Goal: Task Accomplishment & Management: Manage account settings

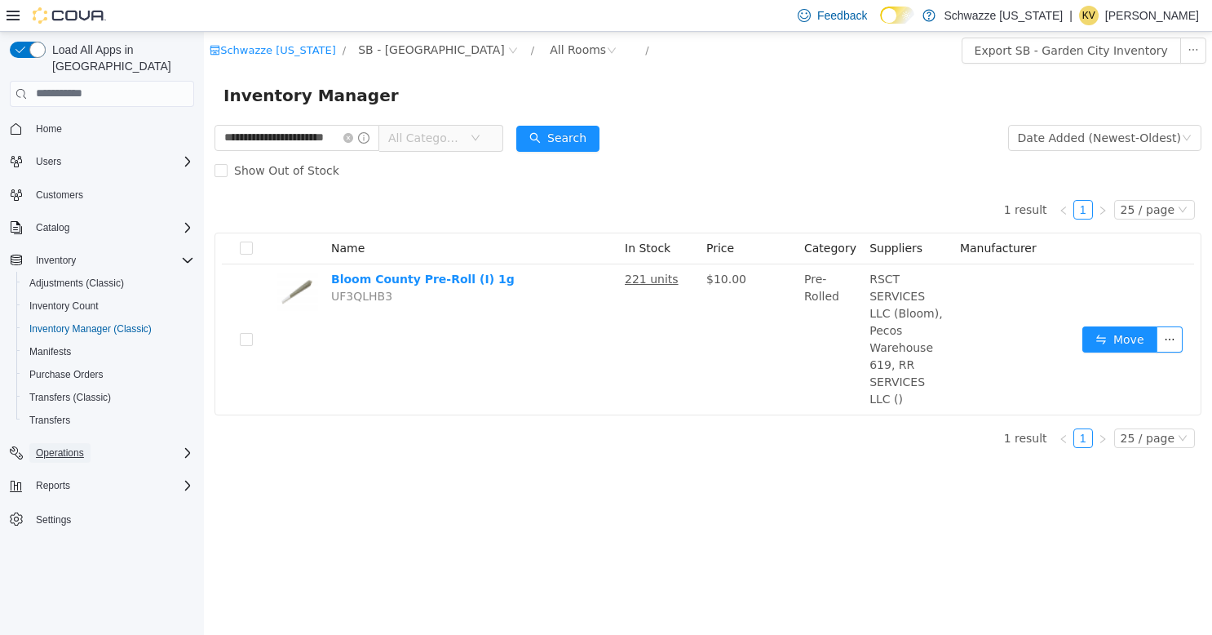
click at [64, 446] on span "Operations" at bounding box center [60, 452] width 48 height 13
click at [77, 469] on span "Cash Management" at bounding box center [70, 475] width 82 height 13
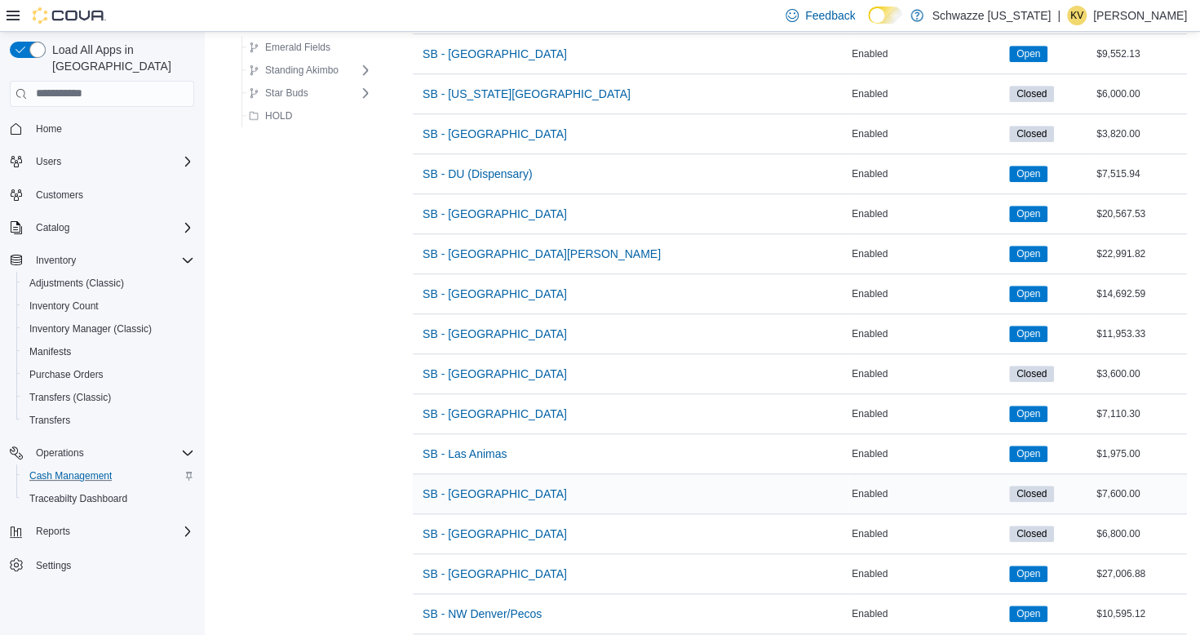
scroll to position [816, 0]
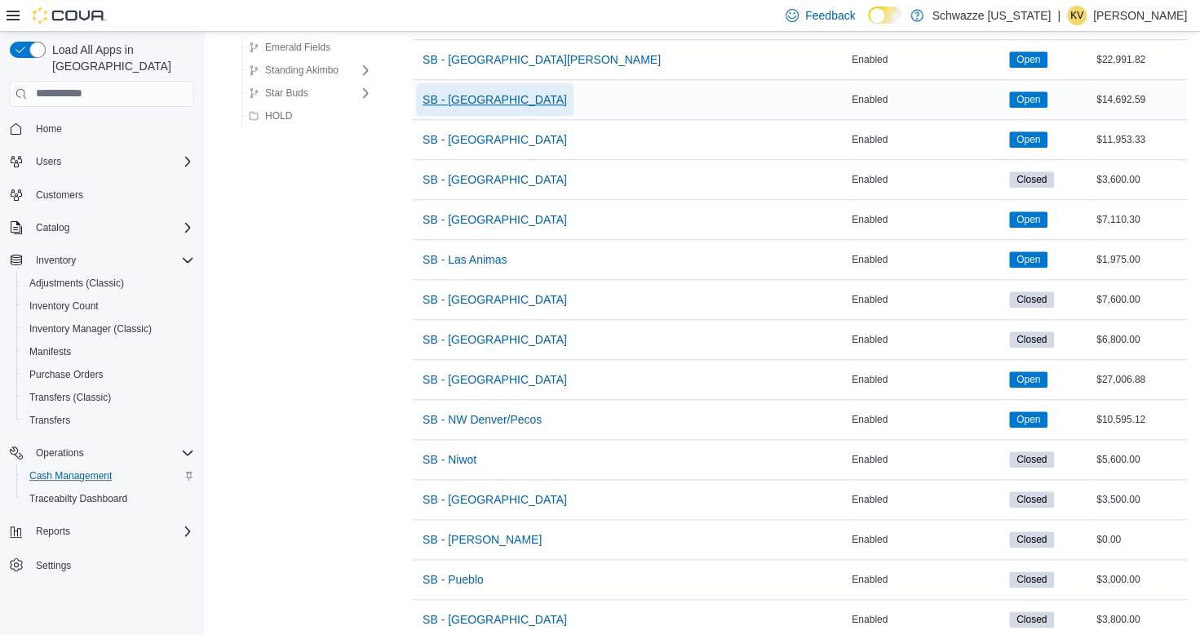
click at [498, 100] on span "SB - [GEOGRAPHIC_DATA]" at bounding box center [495, 99] width 144 height 16
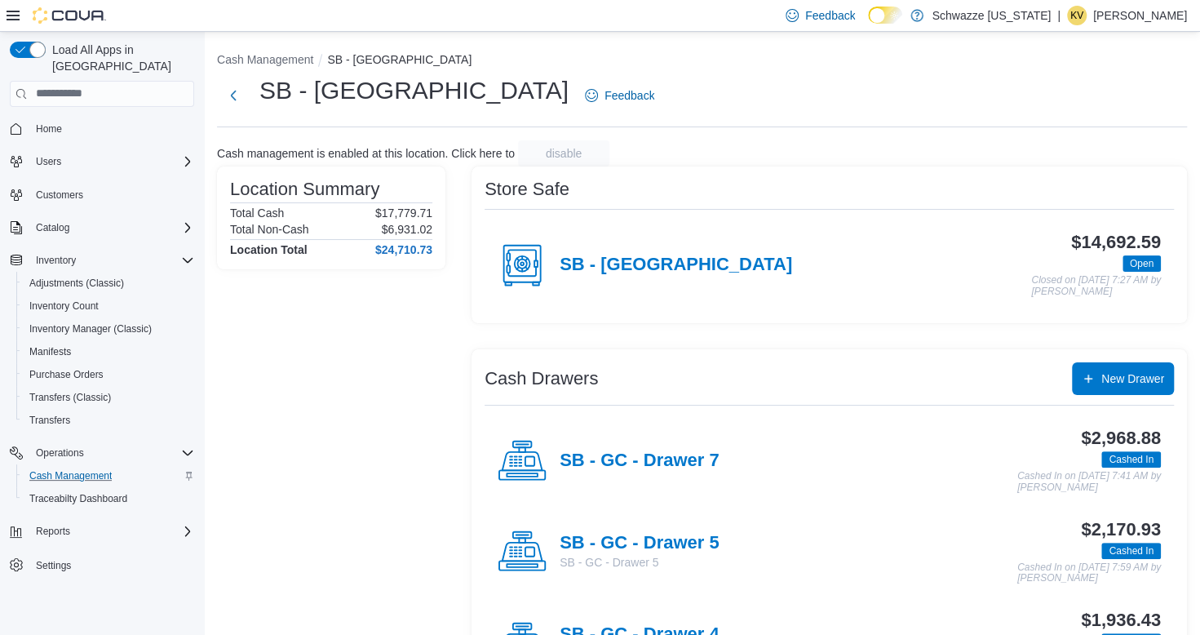
scroll to position [326, 0]
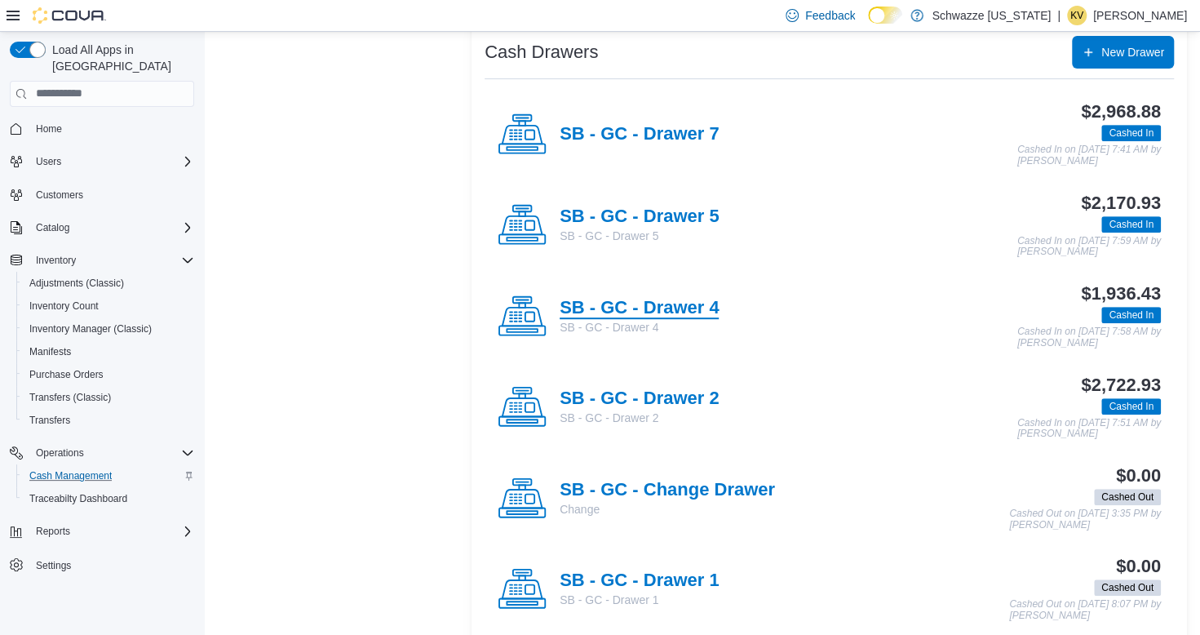
click at [700, 305] on h4 "SB - GC - Drawer 4" at bounding box center [639, 308] width 159 height 21
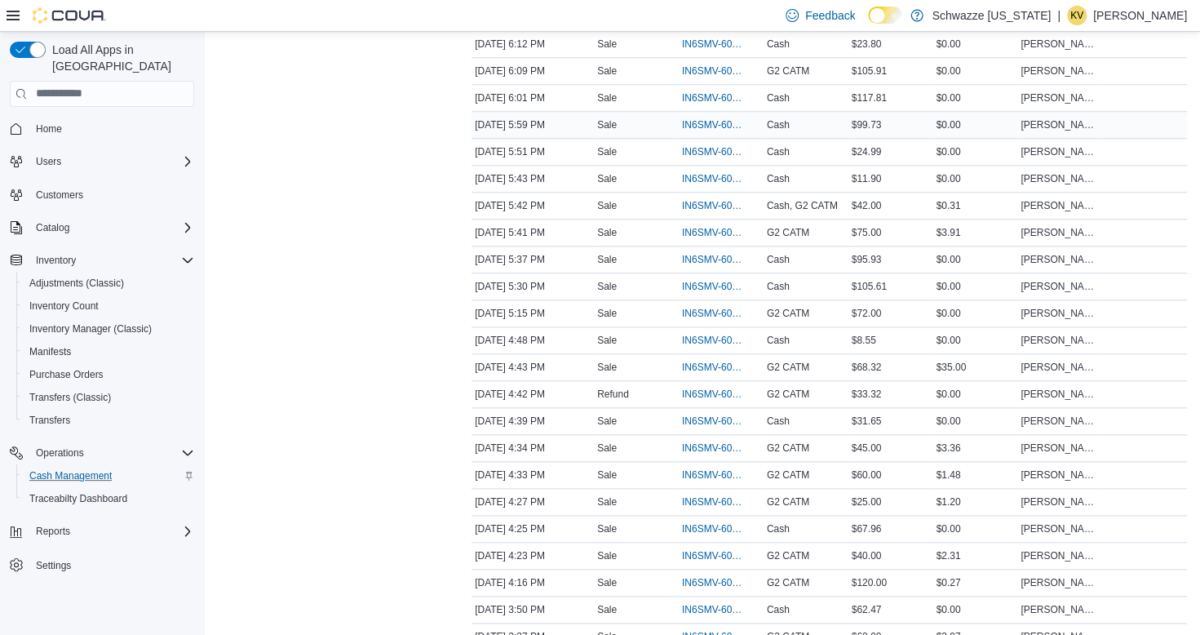
scroll to position [1142, 0]
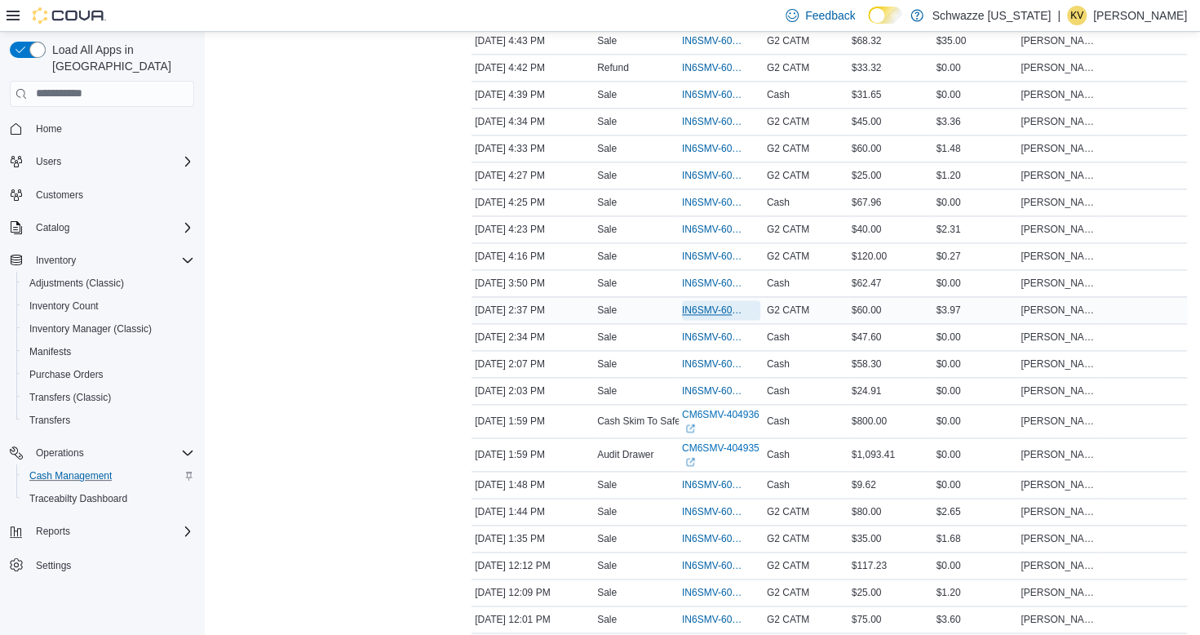
click at [723, 303] on span "IN6SMV-6068743" at bounding box center [713, 309] width 62 height 13
click at [719, 303] on span "IN6SMV-6068743" at bounding box center [713, 309] width 62 height 13
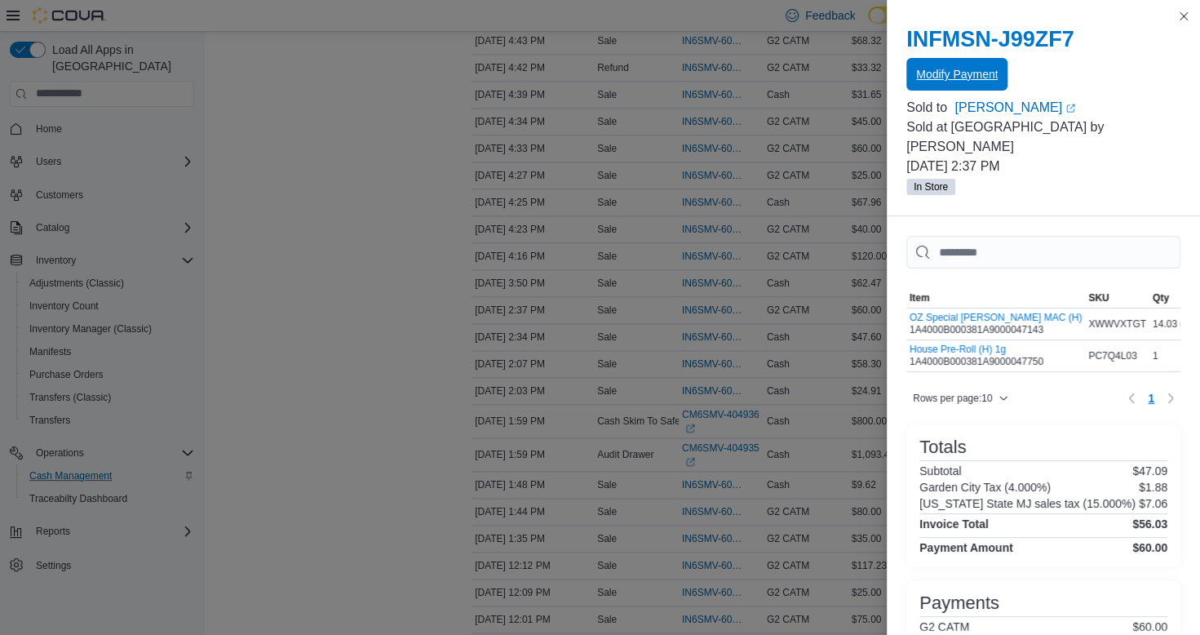
click at [957, 80] on span "Modify Payment" at bounding box center [957, 74] width 82 height 16
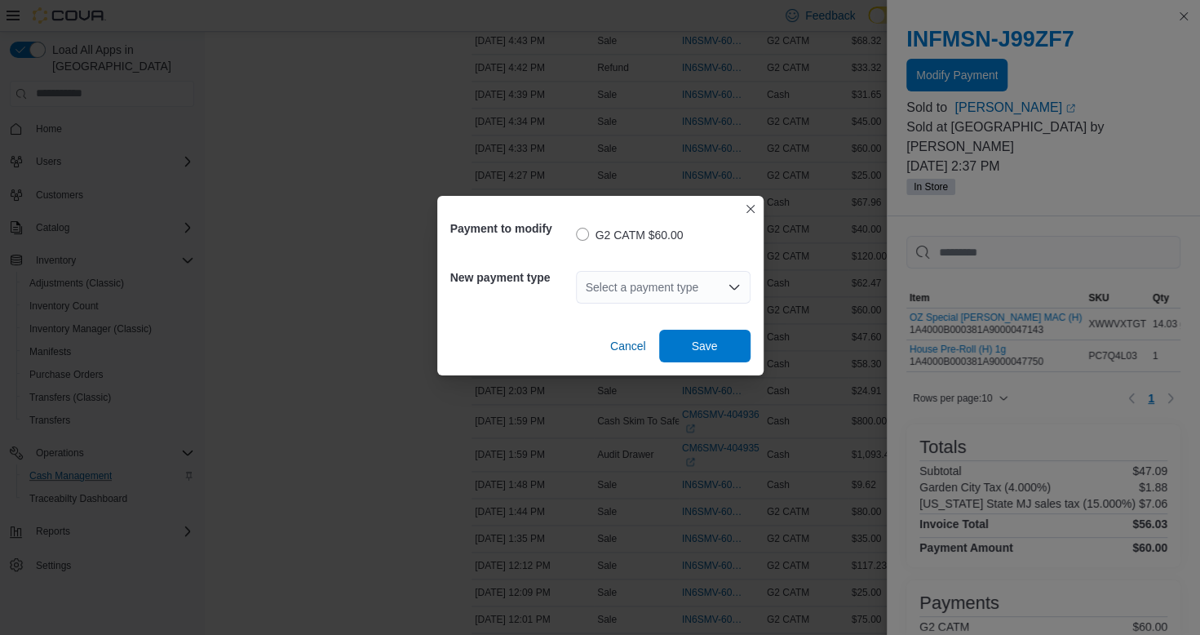
click at [672, 296] on div "Select a payment type" at bounding box center [663, 287] width 175 height 33
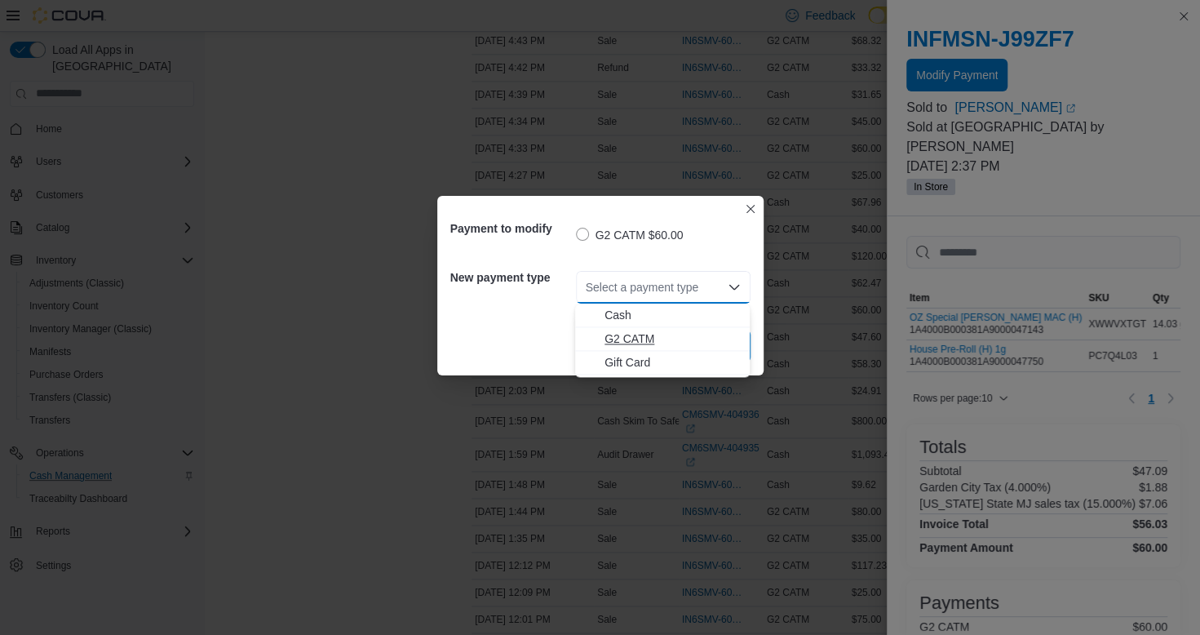
click at [657, 344] on span "G2 CATM" at bounding box center [671, 338] width 135 height 16
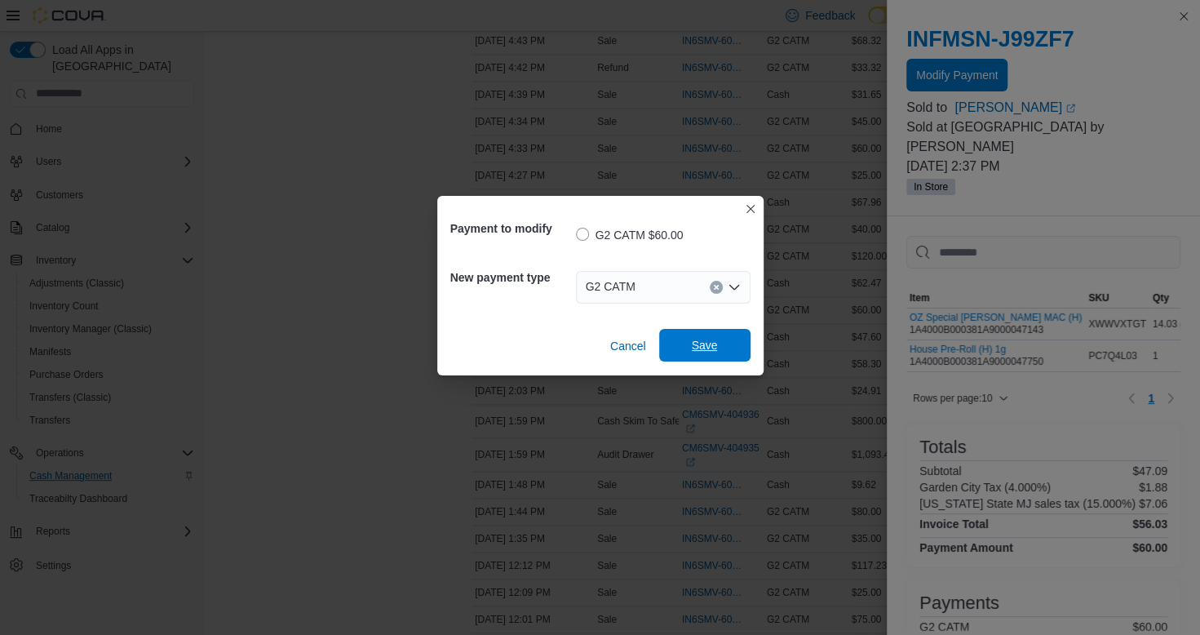
click at [716, 347] on span "Save" at bounding box center [705, 345] width 26 height 16
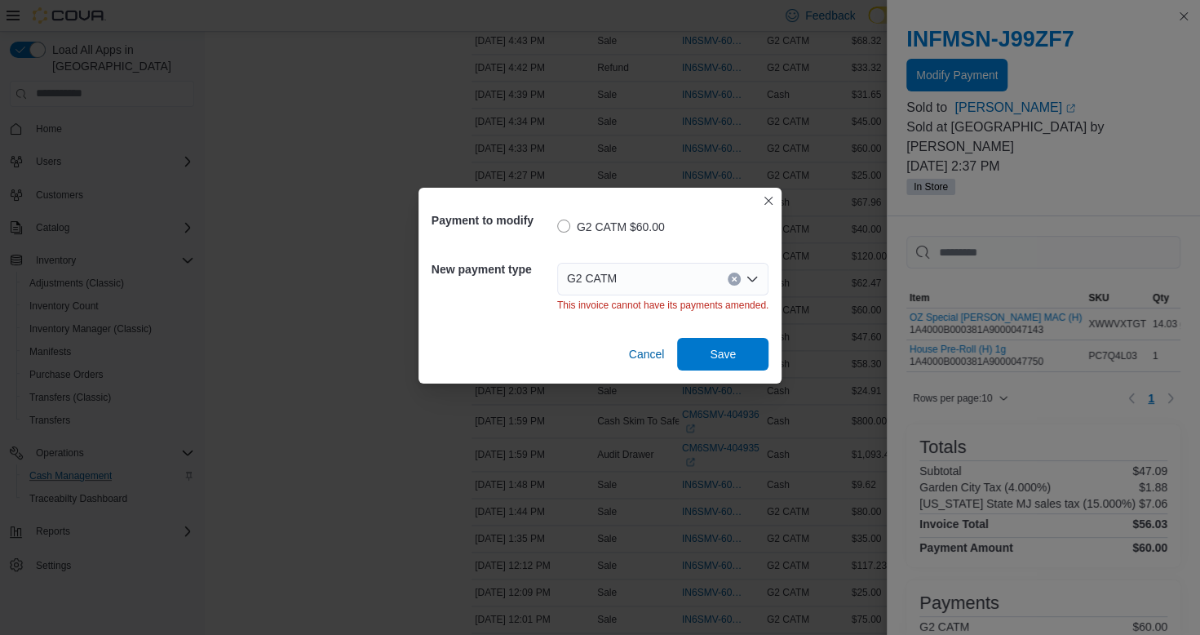
scroll to position [0, 0]
click at [713, 277] on div "G2 CATM" at bounding box center [662, 279] width 211 height 33
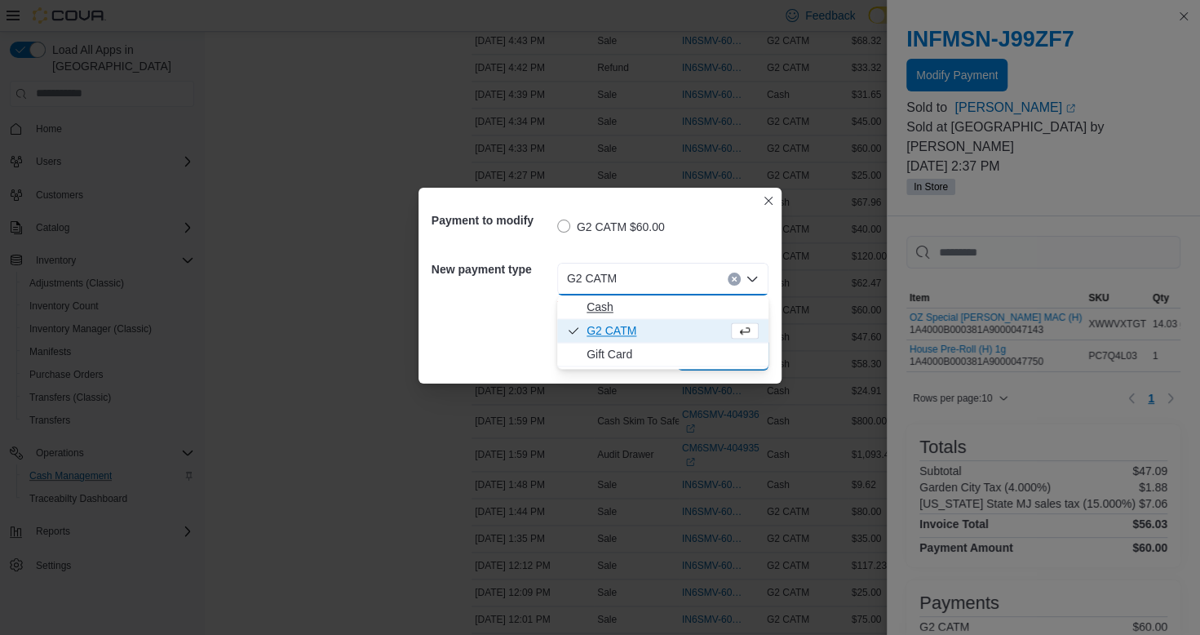
click at [625, 314] on span "Cash" at bounding box center [672, 307] width 172 height 16
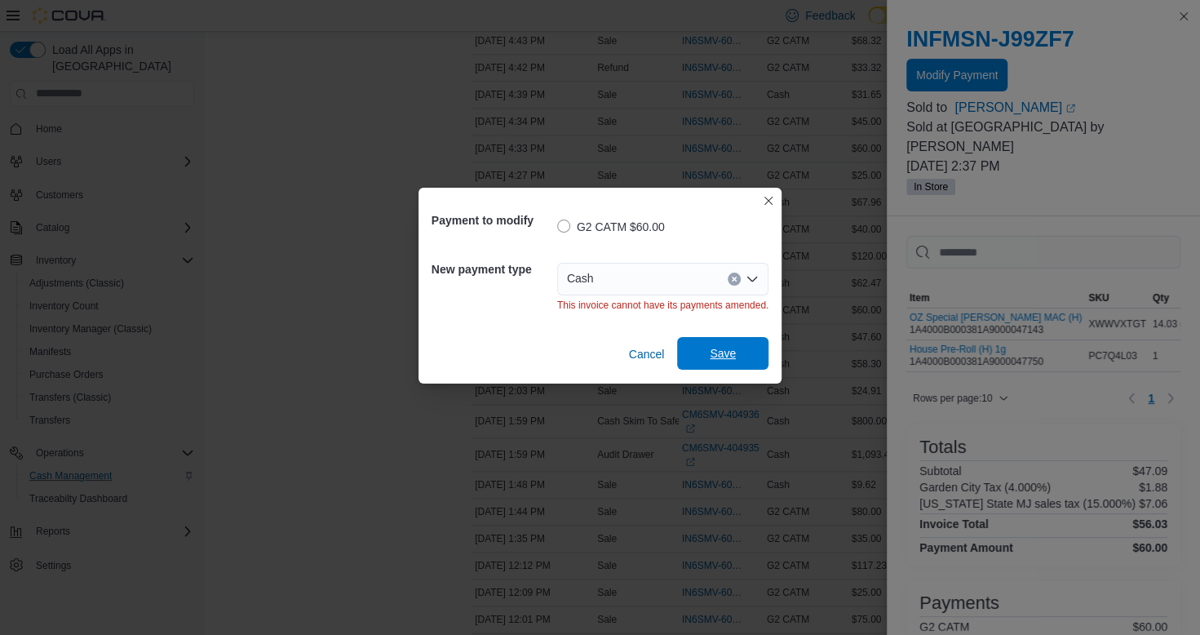
click at [747, 354] on span "Save" at bounding box center [723, 353] width 72 height 33
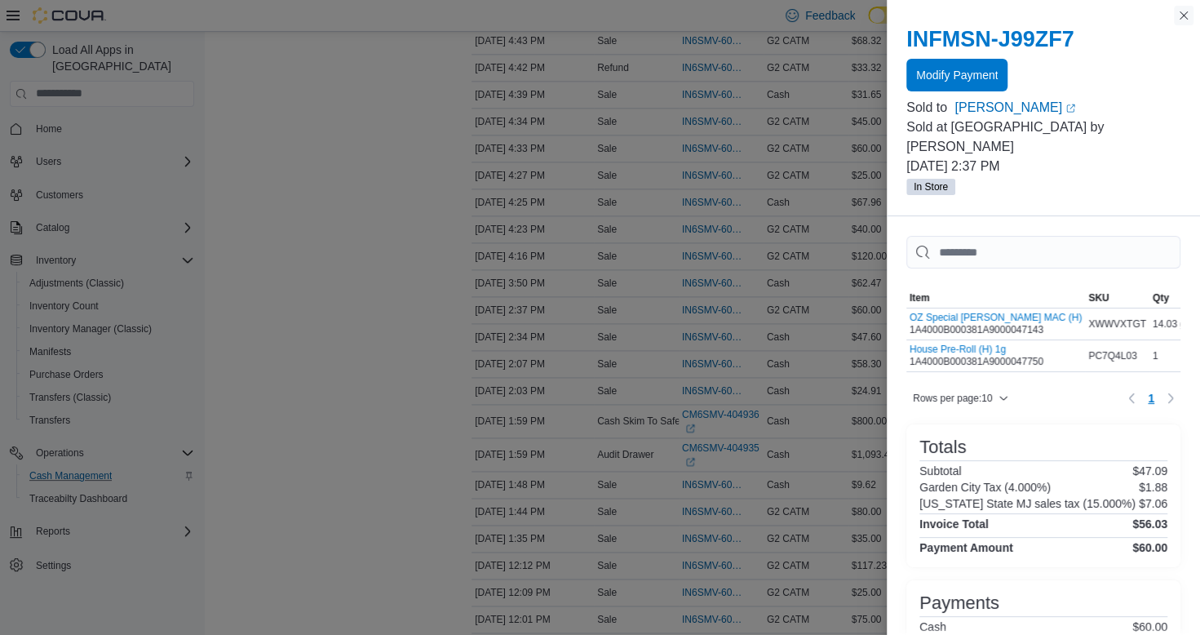
click at [1188, 21] on button "Close this dialog" at bounding box center [1184, 16] width 20 height 20
